Goal: Navigation & Orientation: Find specific page/section

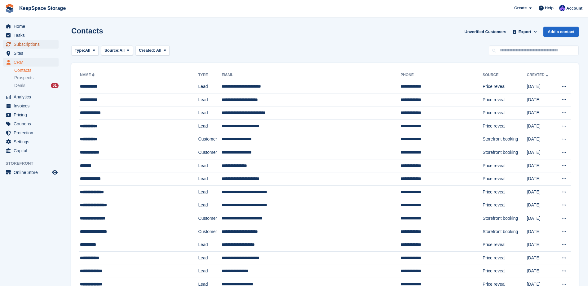
click at [34, 45] on span "Subscriptions" at bounding box center [32, 44] width 37 height 9
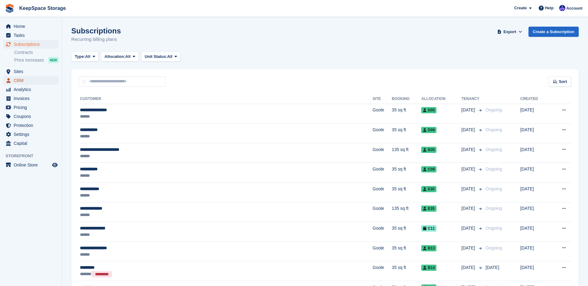
click at [29, 82] on span "CRM" at bounding box center [32, 80] width 37 height 9
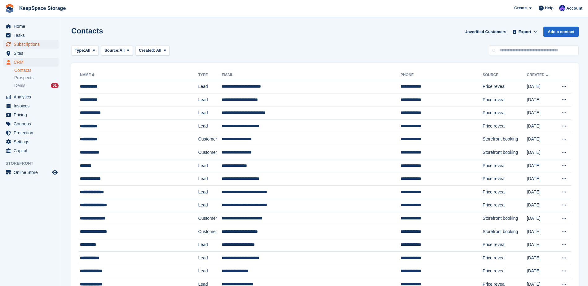
click at [42, 45] on span "Subscriptions" at bounding box center [32, 44] width 37 height 9
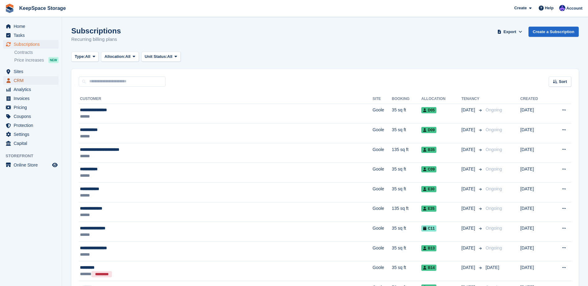
click at [26, 80] on span "CRM" at bounding box center [32, 80] width 37 height 9
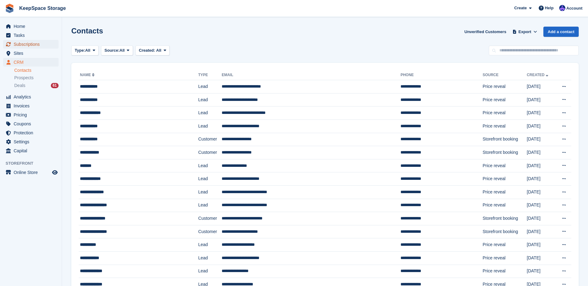
click at [38, 47] on span "Subscriptions" at bounding box center [32, 44] width 37 height 9
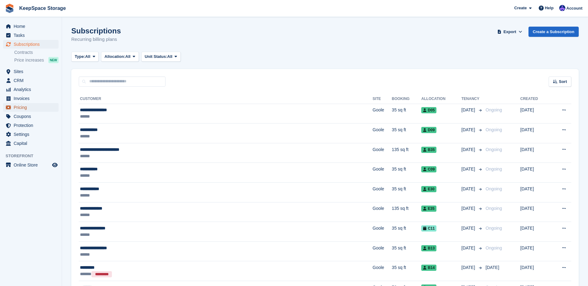
click at [36, 110] on span "Pricing" at bounding box center [32, 107] width 37 height 9
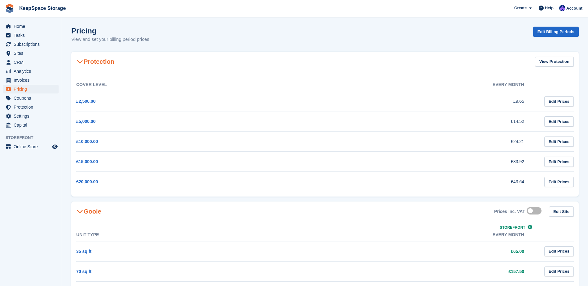
scroll to position [55, 0]
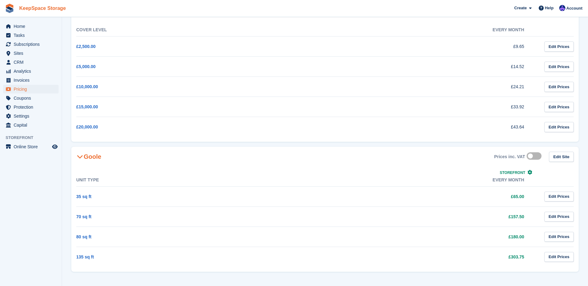
drag, startPoint x: 37, startPoint y: 7, endPoint x: 36, endPoint y: 11, distance: 3.5
click at [37, 7] on link "KeepSpace Storage" at bounding box center [42, 8] width 51 height 10
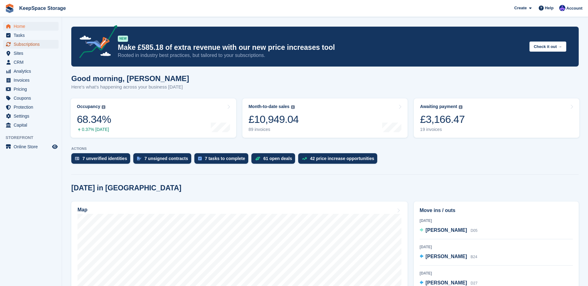
click at [26, 42] on span "Subscriptions" at bounding box center [32, 44] width 37 height 9
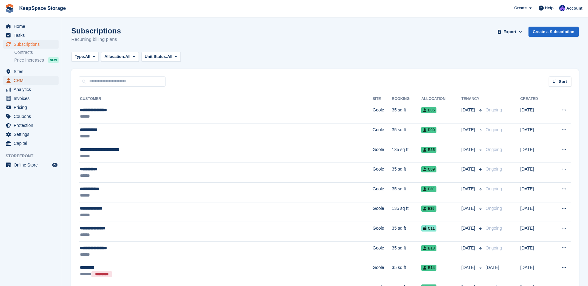
click at [37, 82] on span "CRM" at bounding box center [32, 80] width 37 height 9
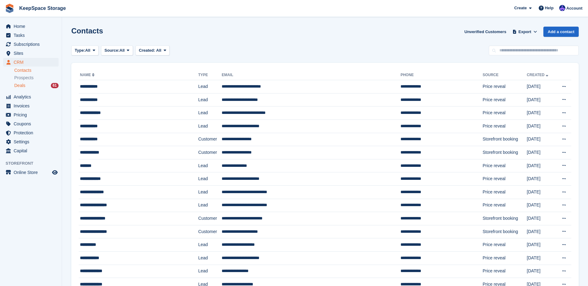
click at [36, 84] on div "Deals 61" at bounding box center [36, 86] width 44 height 6
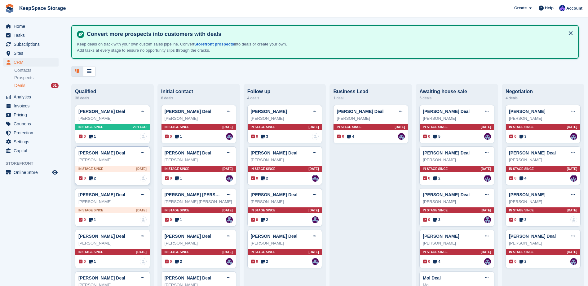
scroll to position [31, 0]
